Goal: Feedback & Contribution: Submit feedback/report problem

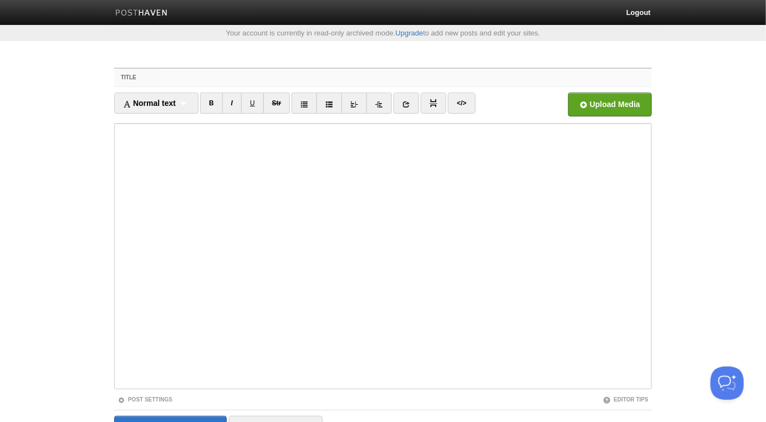
click at [240, 79] on input "Title" at bounding box center [405, 78] width 493 height 18
paste input "Q&A’s: The Greatness of Allaah Necessitates We Worship Him Alone"
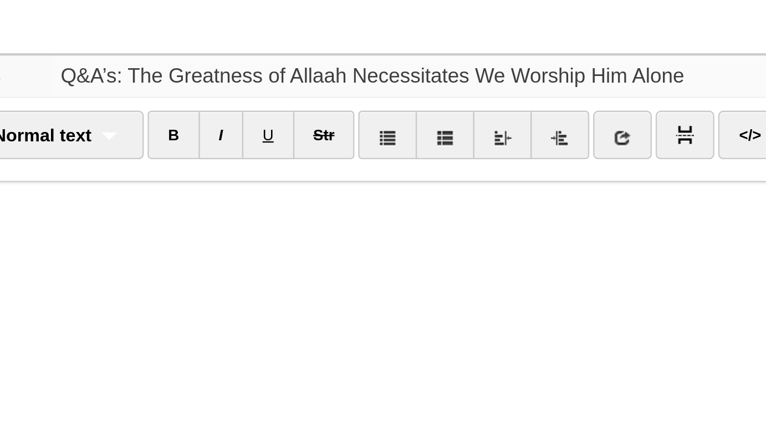
click at [273, 80] on input "Q&A’s: The Greatness of Allaah Necessitates We Worship Him Alone" at bounding box center [405, 78] width 493 height 18
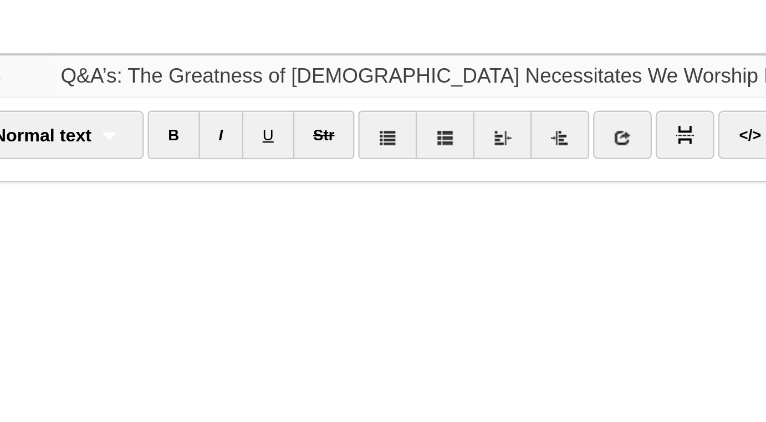
click at [191, 79] on input "Q&A’s: The Greatness of Allah Necessitates We Worship Him Alone" at bounding box center [405, 78] width 493 height 18
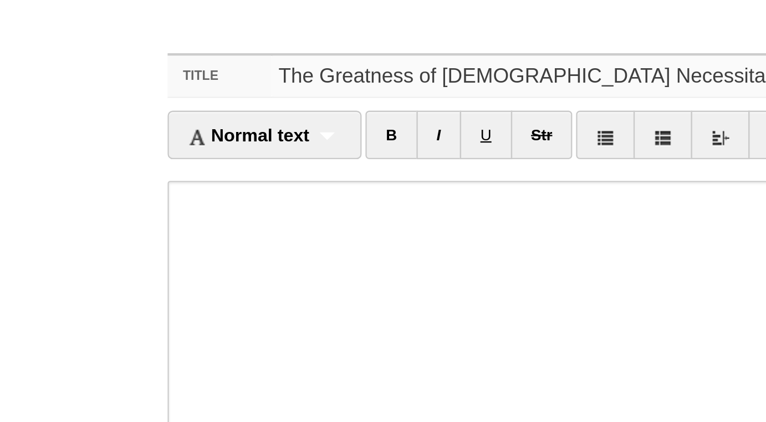
type input "The Greatness of [DEMOGRAPHIC_DATA] Necessitates We Worship Him Alone - [PERSON…"
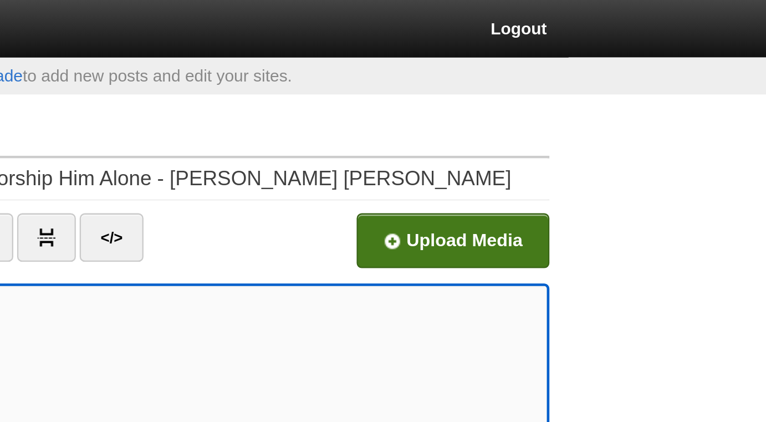
click at [611, 106] on input "file" at bounding box center [276, 107] width 840 height 57
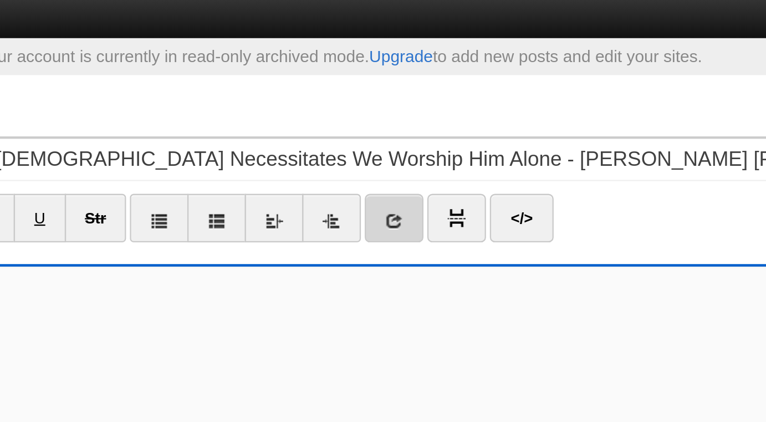
click at [409, 102] on icon at bounding box center [407, 104] width 8 height 8
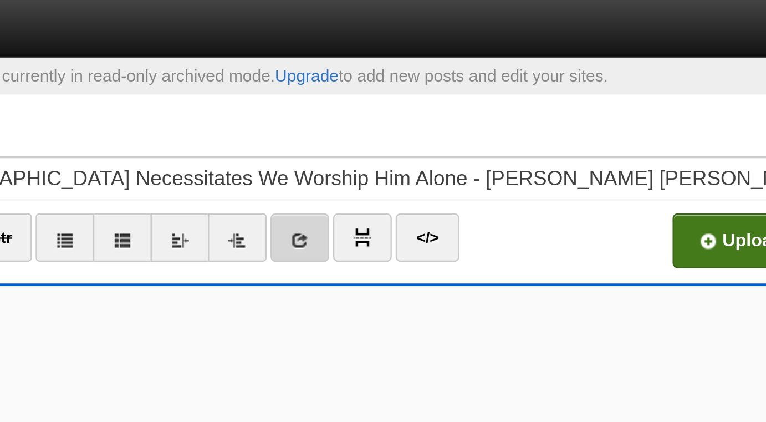
click at [408, 106] on icon at bounding box center [407, 104] width 8 height 8
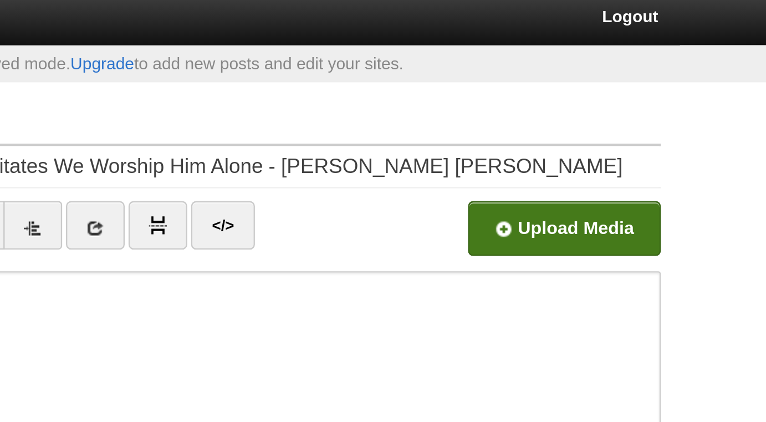
click at [587, 103] on input "file" at bounding box center [276, 107] width 840 height 57
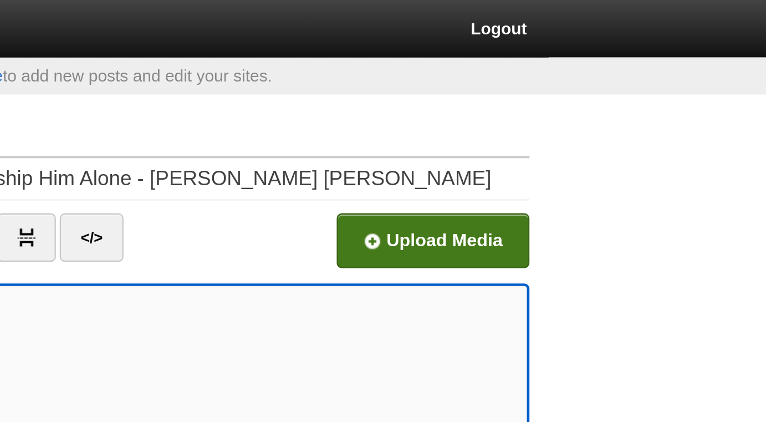
click at [596, 106] on input "file" at bounding box center [276, 107] width 840 height 57
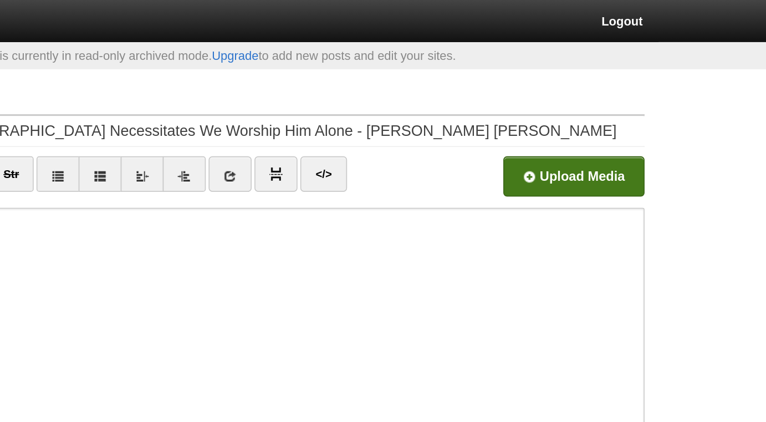
click at [643, 103] on input "file" at bounding box center [276, 107] width 840 height 57
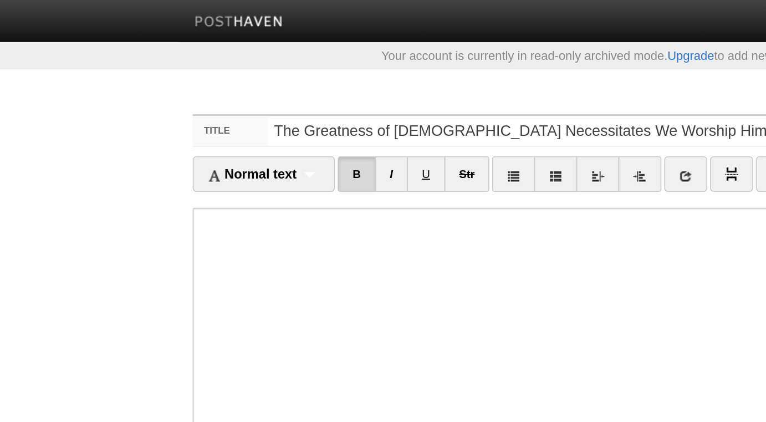
scroll to position [62, 0]
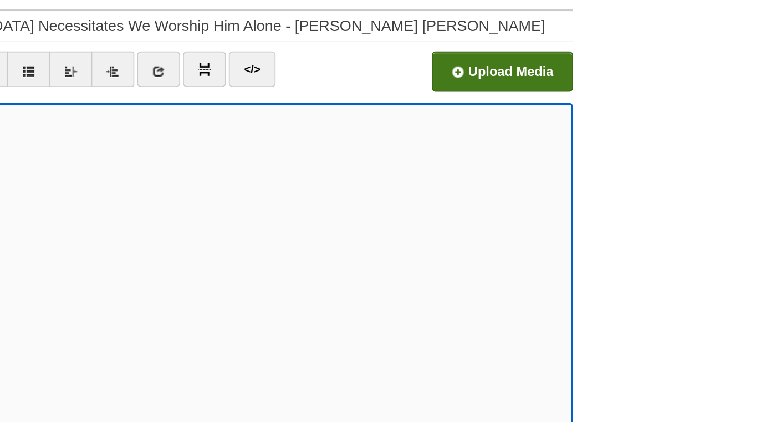
click at [591, 44] on input "file" at bounding box center [276, 45] width 840 height 57
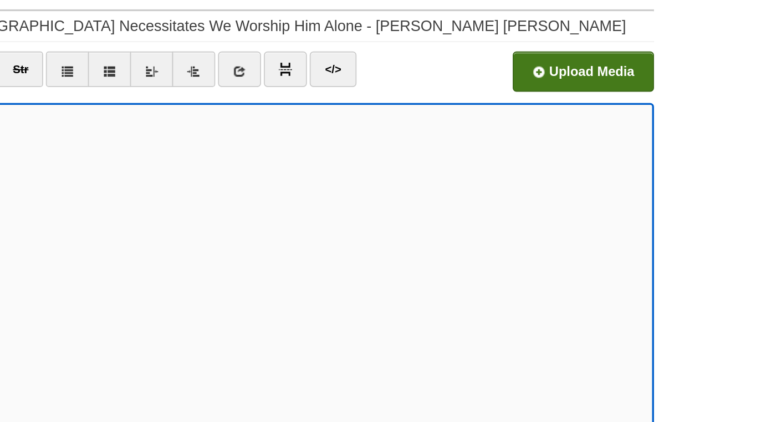
click at [603, 47] on input "file" at bounding box center [276, 45] width 840 height 57
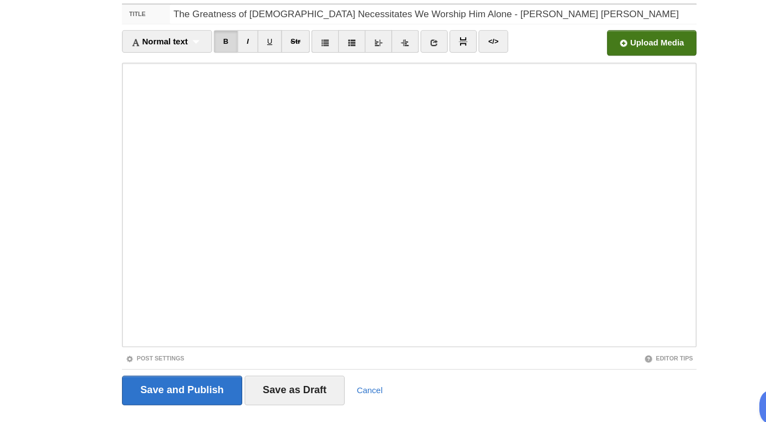
click at [588, 45] on input "file" at bounding box center [276, 45] width 840 height 57
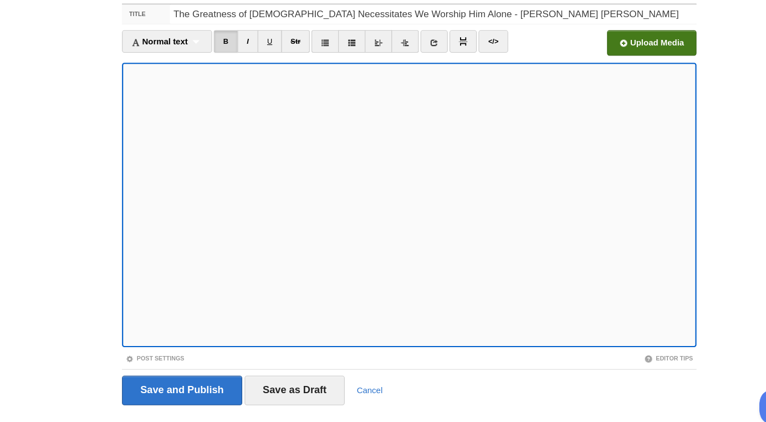
click at [592, 49] on input "file" at bounding box center [276, 45] width 840 height 57
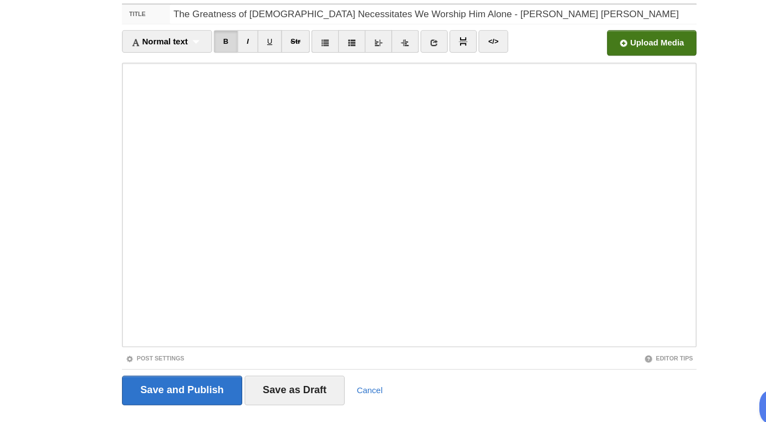
click at [622, 42] on input "file" at bounding box center [276, 45] width 840 height 57
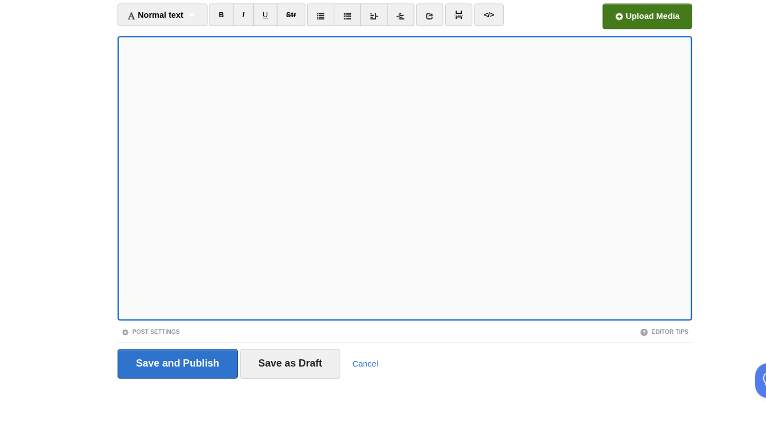
click at [588, 43] on input "file" at bounding box center [276, 45] width 840 height 57
click at [594, 45] on input "file" at bounding box center [276, 45] width 840 height 57
click at [580, 41] on input "file" at bounding box center [276, 45] width 840 height 57
click at [590, 43] on input "file" at bounding box center [276, 45] width 840 height 57
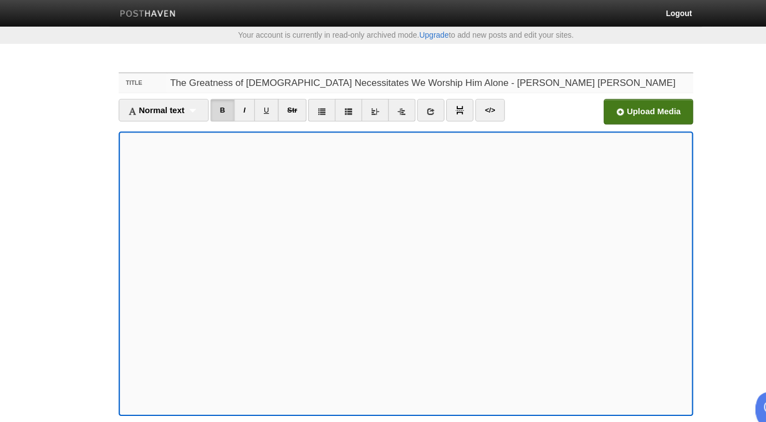
click at [292, 70] on input "The Greatness of [DEMOGRAPHIC_DATA] Necessitates We Worship Him Alone - [PERSON…" at bounding box center [405, 78] width 493 height 18
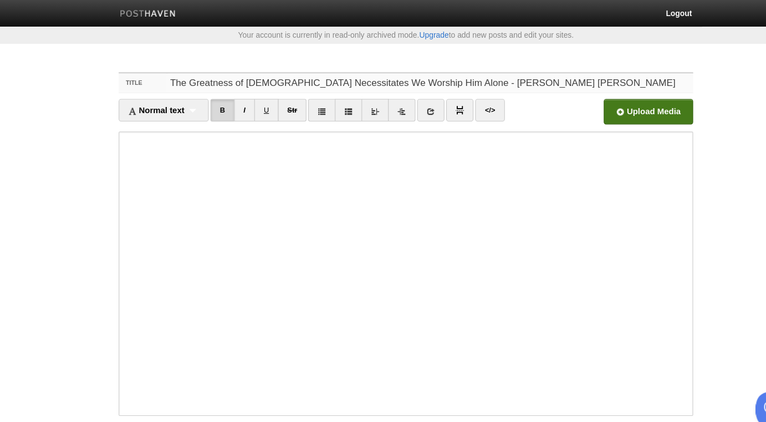
click at [292, 70] on input "The Greatness of [DEMOGRAPHIC_DATA] Necessitates We Worship Him Alone - [PERSON…" at bounding box center [405, 78] width 493 height 18
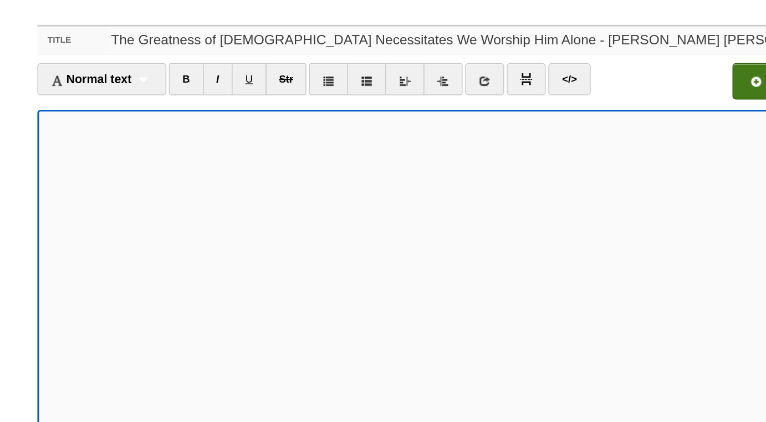
click at [365, 81] on input "The Greatness of [DEMOGRAPHIC_DATA] Necessitates We Worship Him Alone - [PERSON…" at bounding box center [405, 78] width 493 height 18
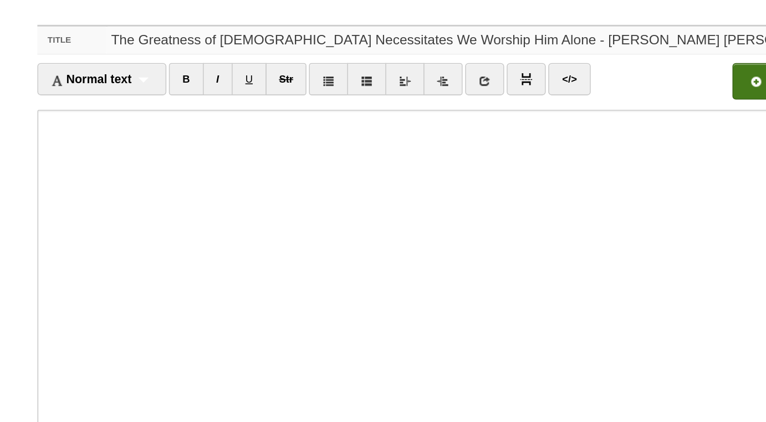
click at [365, 81] on input "The Greatness of [DEMOGRAPHIC_DATA] Necessitates We Worship Him Alone - [PERSON…" at bounding box center [405, 78] width 493 height 18
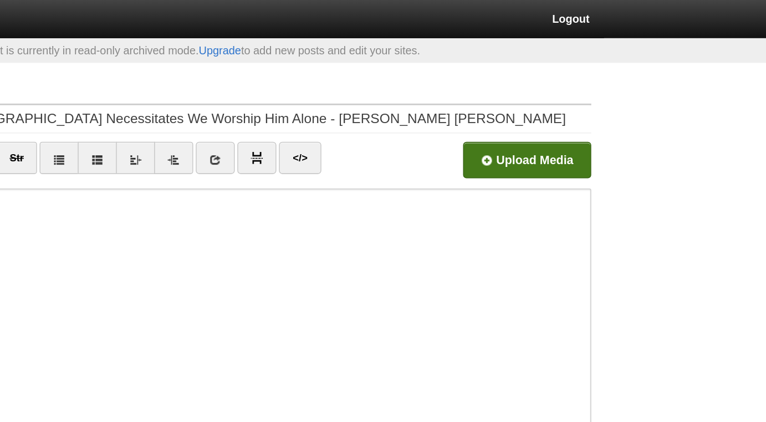
click at [602, 111] on input "file" at bounding box center [276, 107] width 840 height 57
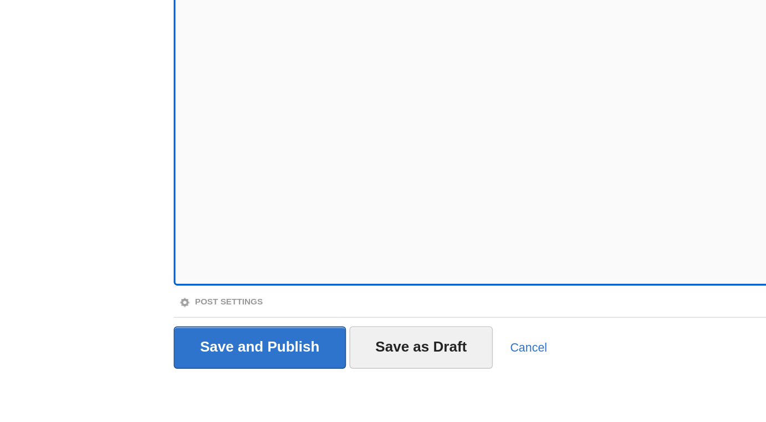
scroll to position [62, 0]
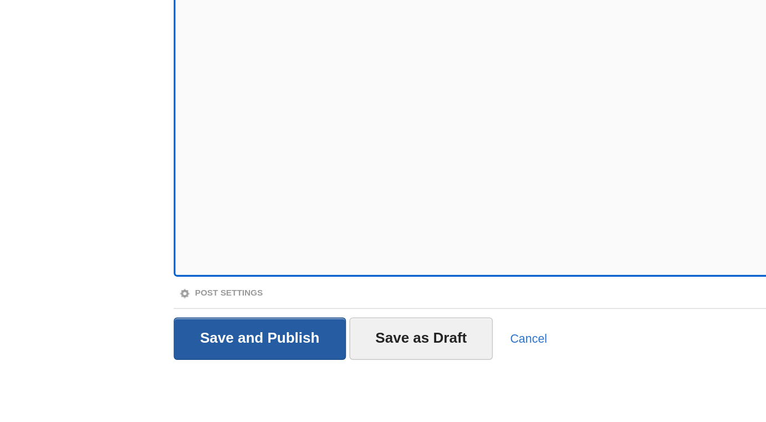
click at [209, 366] on input "Save and Publish" at bounding box center [170, 368] width 113 height 28
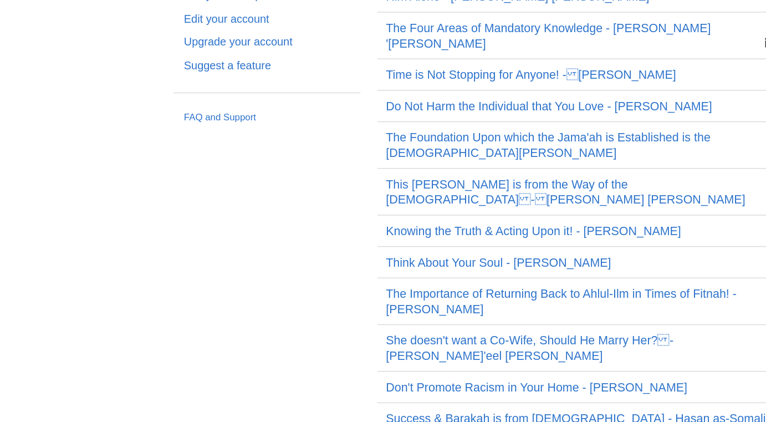
scroll to position [35, 0]
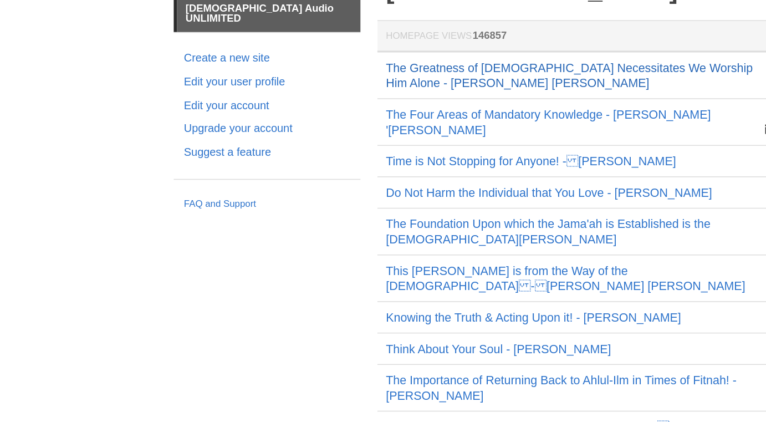
click at [309, 82] on link "The Greatness of [DEMOGRAPHIC_DATA] Necessitates We Worship Him Alone - [PERSON…" at bounding box center [373, 87] width 240 height 19
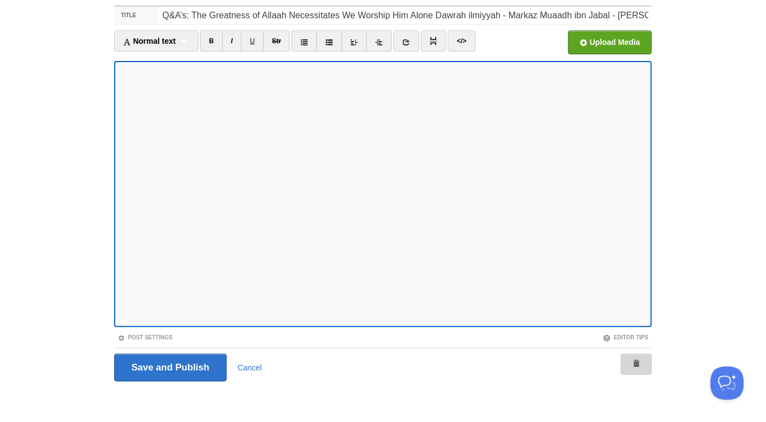
click at [634, 360] on span at bounding box center [637, 364] width 8 height 8
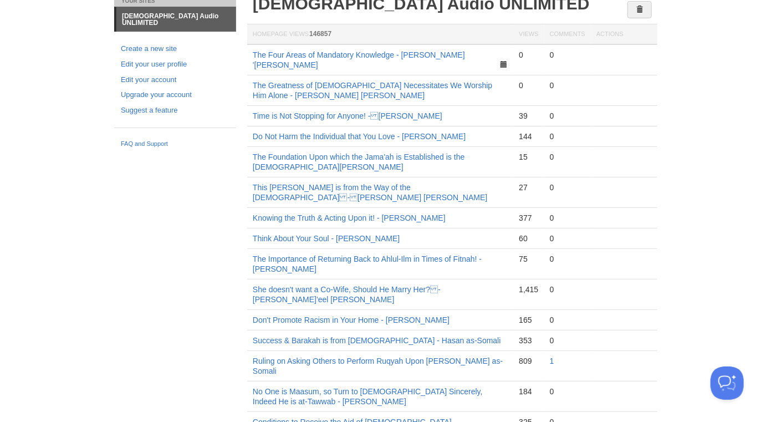
scroll to position [58, 0]
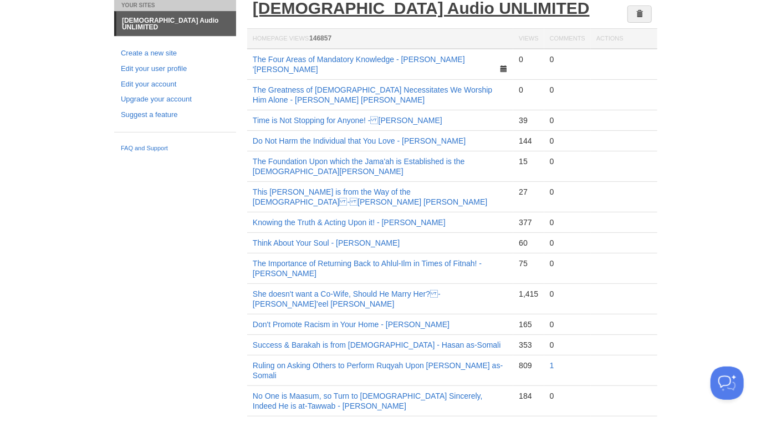
click at [365, 6] on link "[DEMOGRAPHIC_DATA] Audio UNLIMITED" at bounding box center [421, 8] width 337 height 18
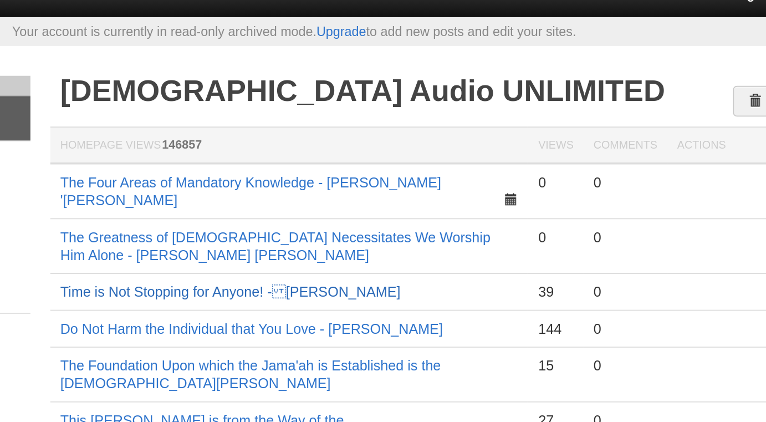
scroll to position [14, 0]
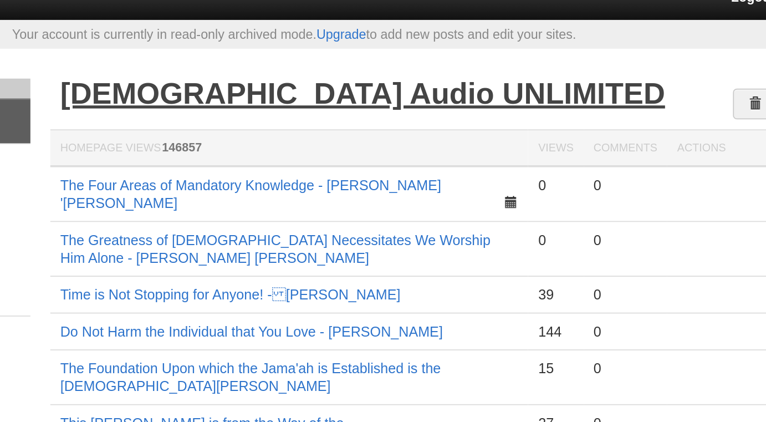
click at [408, 54] on link "[DEMOGRAPHIC_DATA] Audio UNLIMITED" at bounding box center [421, 52] width 337 height 18
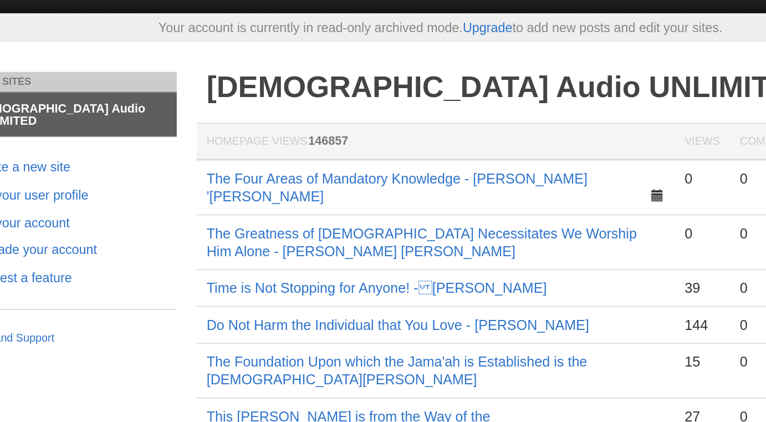
scroll to position [0, 0]
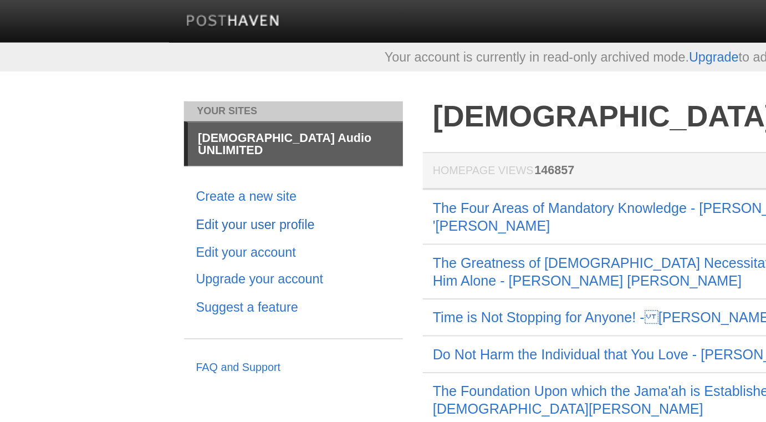
click at [157, 121] on link "Edit your user profile" at bounding box center [175, 127] width 109 height 12
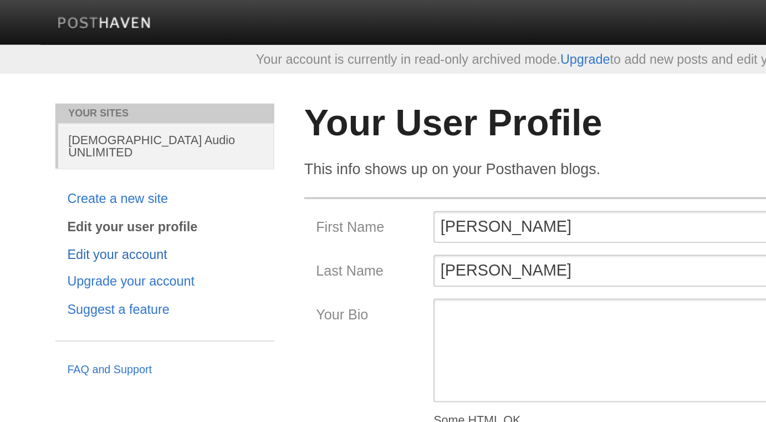
click at [167, 136] on link "Edit your account" at bounding box center [175, 142] width 109 height 12
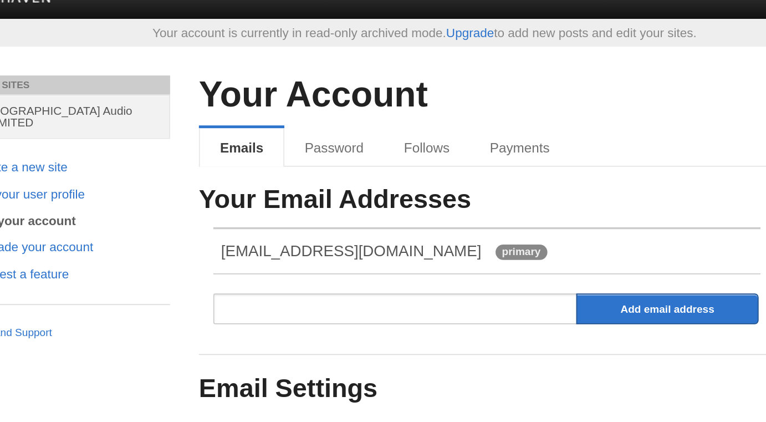
click at [350, 33] on div "Your account is currently in read-only archived mode. Upgrade to add new posts …" at bounding box center [383, 32] width 555 height 7
click at [415, 33] on link "Upgrade" at bounding box center [410, 33] width 28 height 8
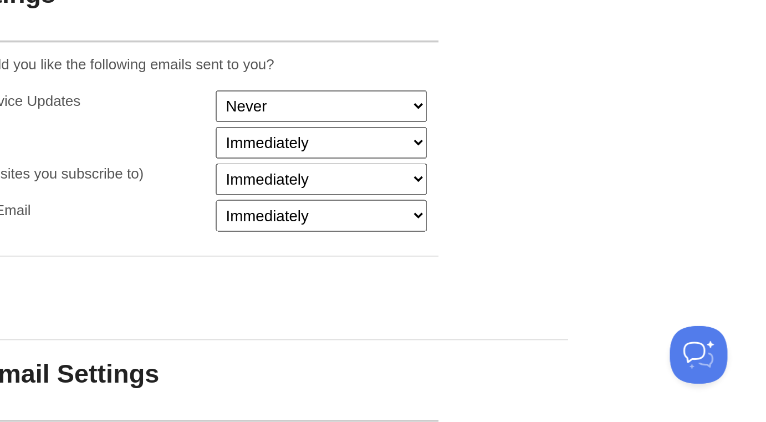
scroll to position [210, 0]
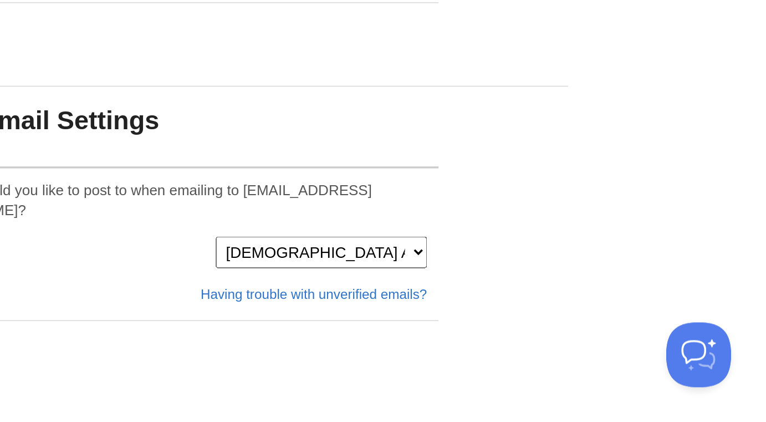
click at [688, 342] on button "Open Beacon popover" at bounding box center [682, 338] width 33 height 33
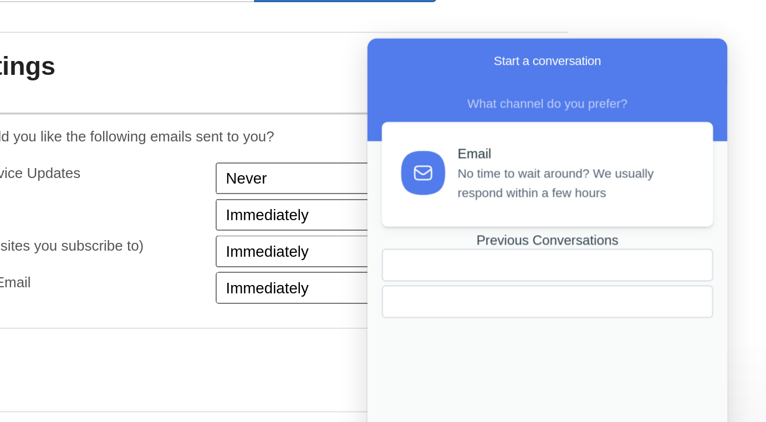
scroll to position [199, 0]
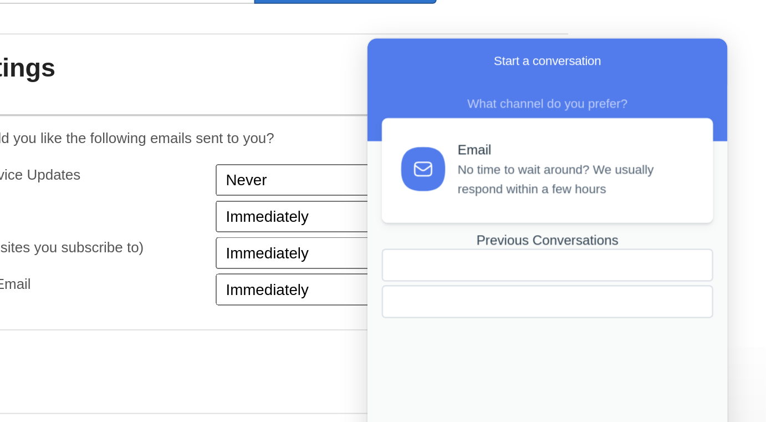
click at [470, 110] on span "No time to wait around? We usually respond within a few hours" at bounding box center [486, 120] width 135 height 22
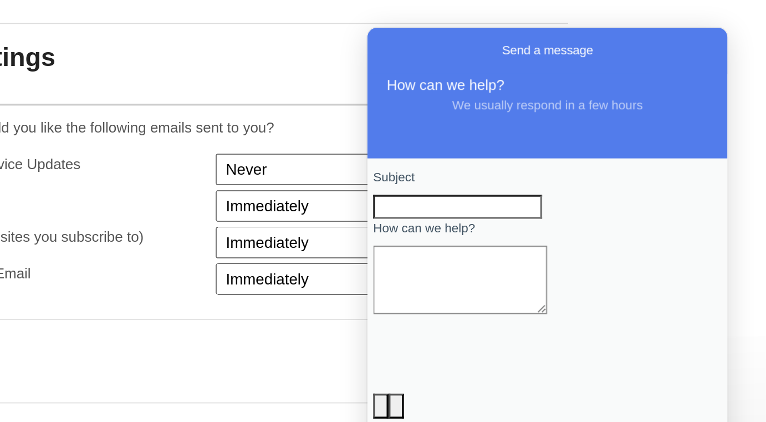
click at [451, 138] on input "Subject" at bounding box center [419, 131] width 98 height 14
type input "ً"
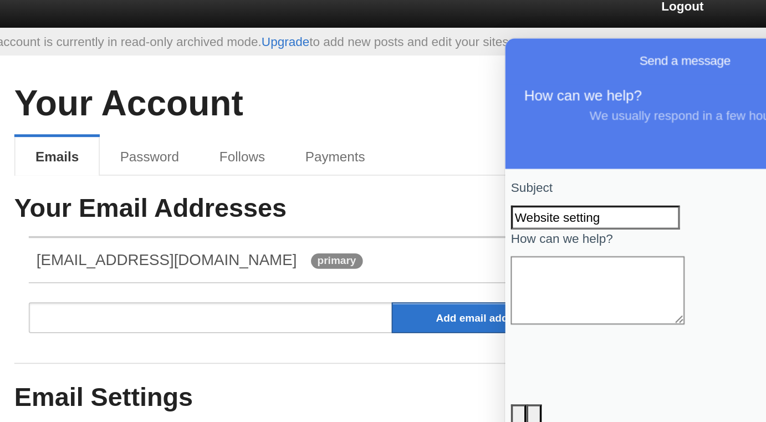
scroll to position [0, 0]
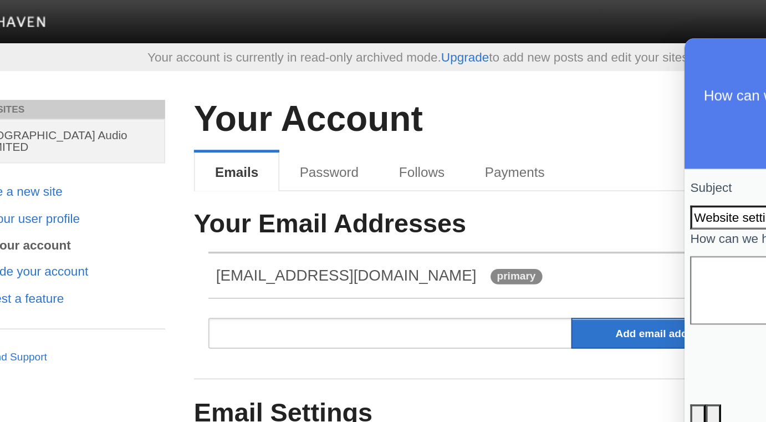
type input "Website setting"
copy div "Your account is currently in read-only archived mode."
drag, startPoint x: 219, startPoint y: 31, endPoint x: 394, endPoint y: 36, distance: 175.3
click at [394, 36] on div "Your account is currently in read-only archived mode. Upgrade to add new posts …" at bounding box center [383, 32] width 555 height 7
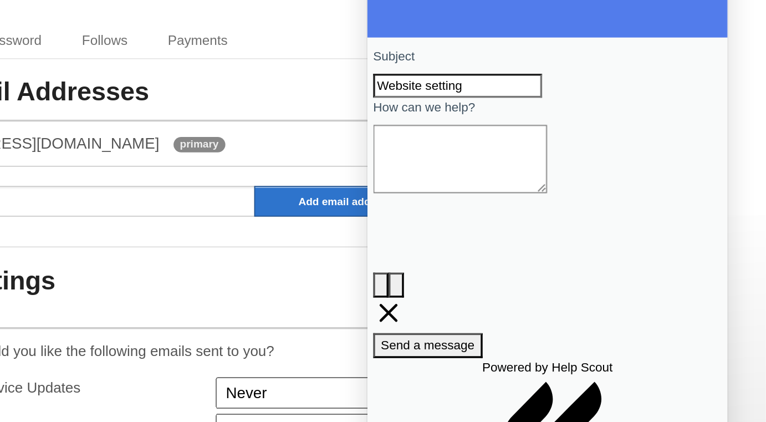
click at [407, 67] on textarea "How can we help?" at bounding box center [420, 52] width 100 height 39
paste textarea "Your account is currently in read-only archived mode."
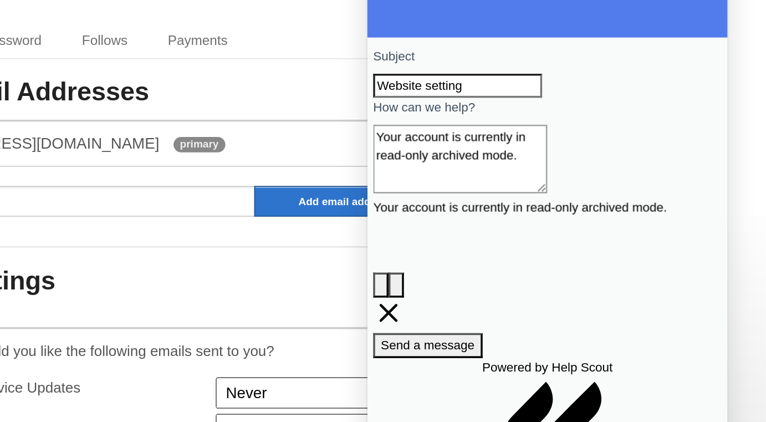
drag, startPoint x: 408, startPoint y: 59, endPoint x: 368, endPoint y: 59, distance: 40.5
click at [368, 59] on div "Subject Website setting How can we help? Your account is currently in read-only…" at bounding box center [471, 112] width 208 height 261
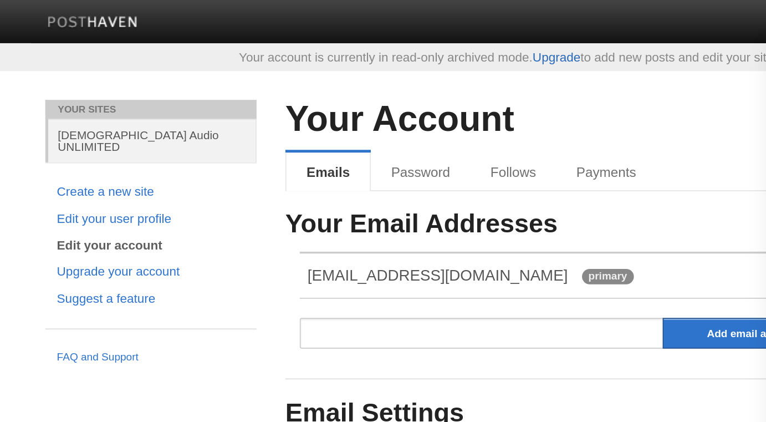
click at [414, 35] on link "Upgrade" at bounding box center [410, 33] width 28 height 8
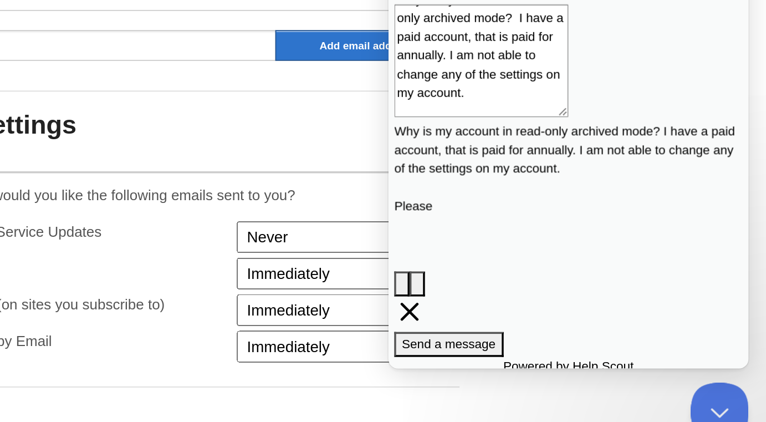
scroll to position [21, 0]
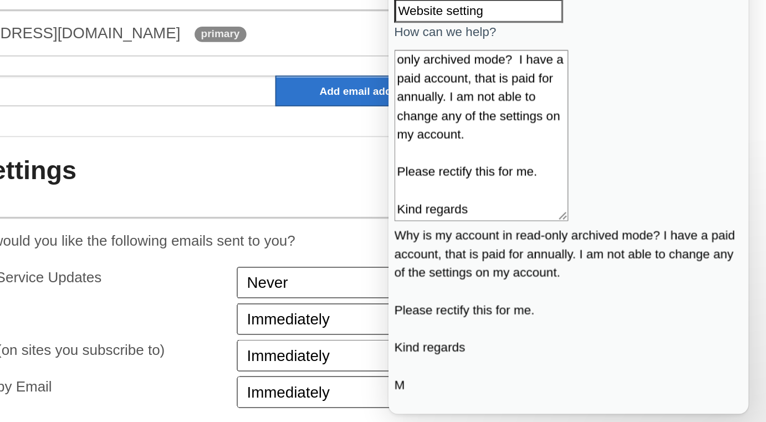
scroll to position [18, 0]
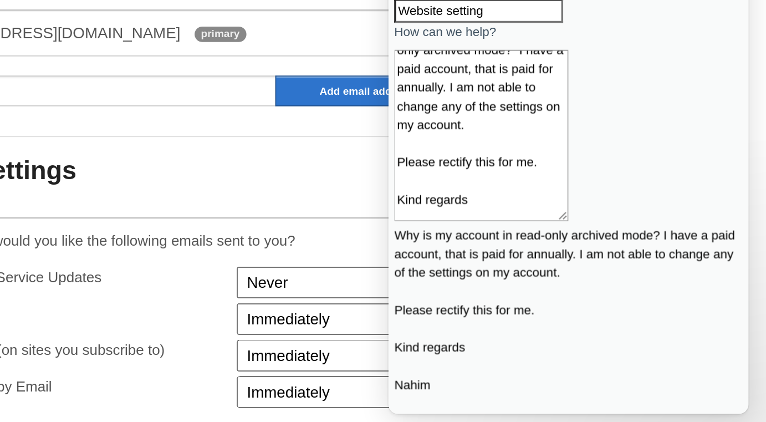
type textarea "Why is my account in read-only archived mode? I have a paid account, that is pa…"
click at [450, 227] on span "Send a message" at bounding box center [423, 231] width 54 height 8
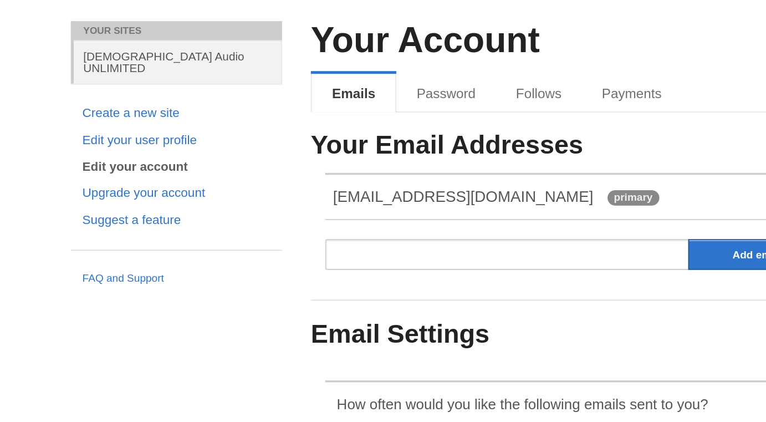
scroll to position [12, 0]
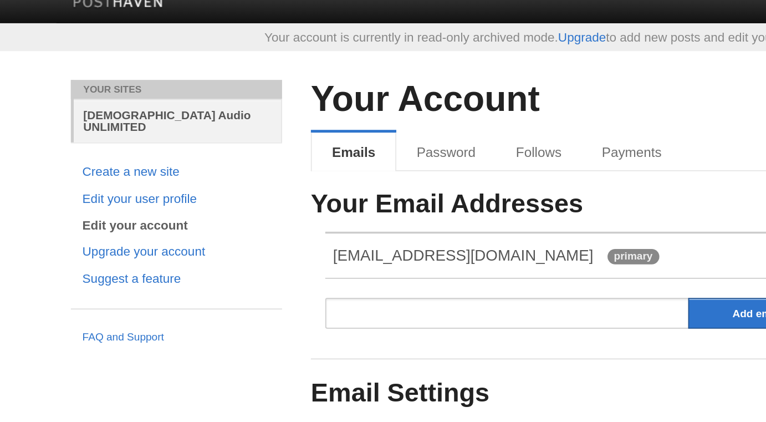
click at [173, 67] on link "[DEMOGRAPHIC_DATA] Audio UNLIMITED" at bounding box center [176, 69] width 120 height 25
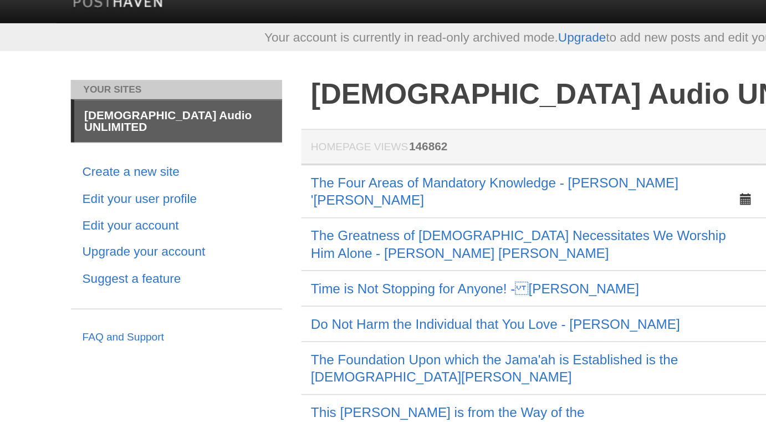
click at [172, 66] on link "[DEMOGRAPHIC_DATA] Audio UNLIMITED" at bounding box center [176, 70] width 120 height 24
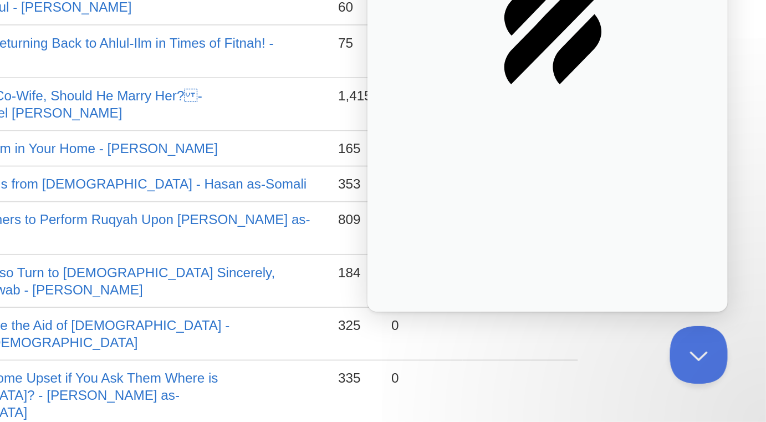
scroll to position [120, 0]
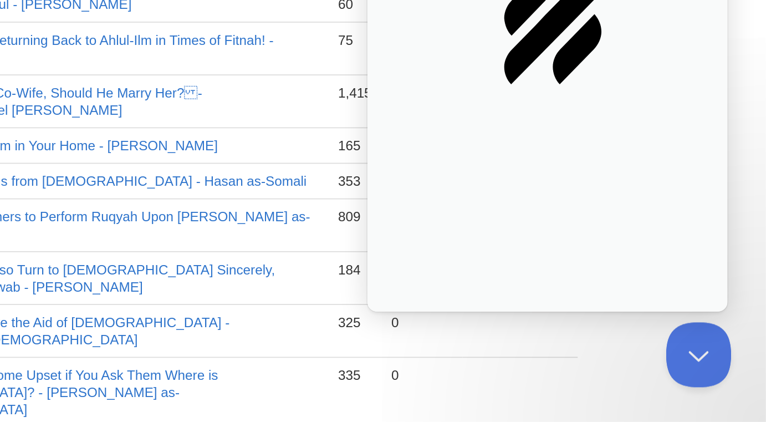
click at [684, 344] on button "Close Beacon popover" at bounding box center [682, 338] width 33 height 33
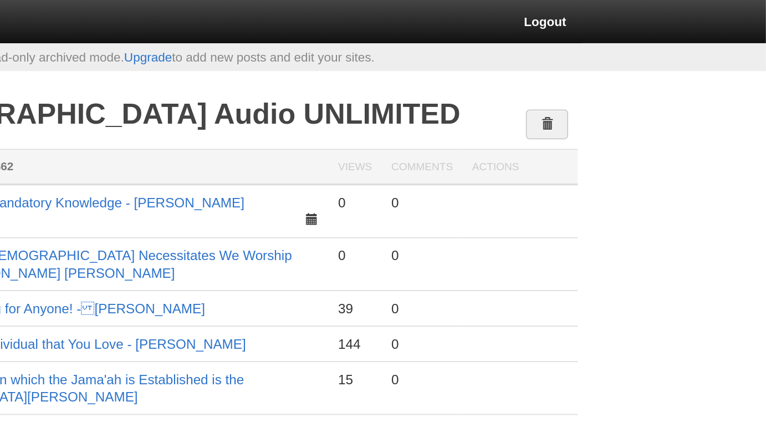
scroll to position [0, 0]
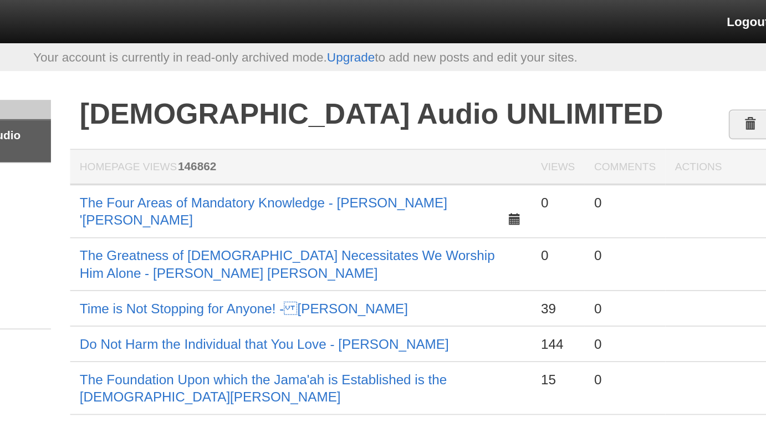
click at [387, 48] on body "Logout Your account is currently in read-only archived mode. Upgrade to add new…" at bounding box center [383, 334] width 766 height 668
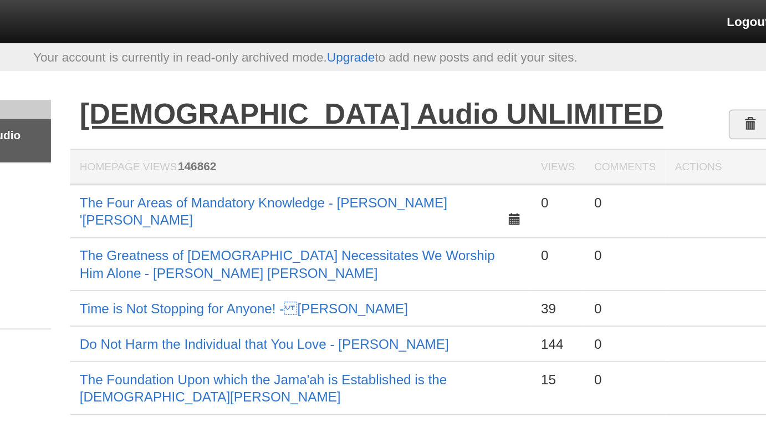
click at [347, 69] on link "[DEMOGRAPHIC_DATA] Audio UNLIMITED" at bounding box center [421, 66] width 337 height 18
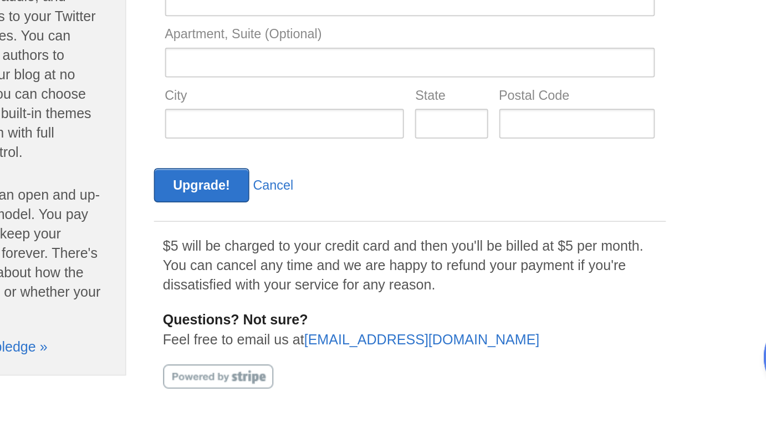
scroll to position [106, 0]
